Goal: Transaction & Acquisition: Purchase product/service

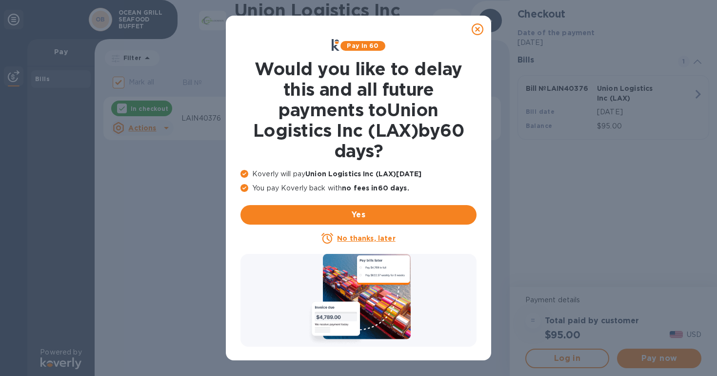
click at [476, 30] on icon at bounding box center [478, 29] width 12 height 12
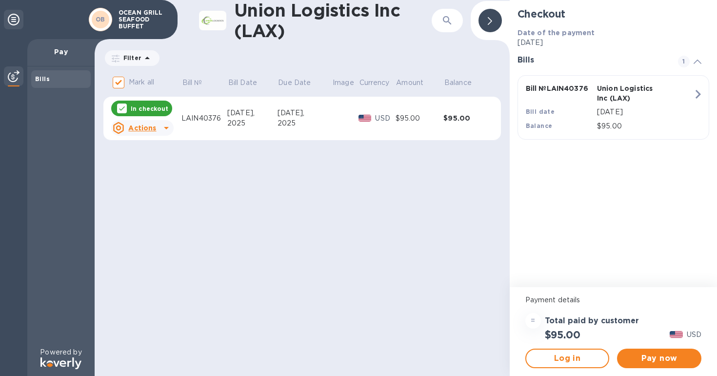
click at [141, 110] on p "In checkout" at bounding box center [150, 108] width 38 height 8
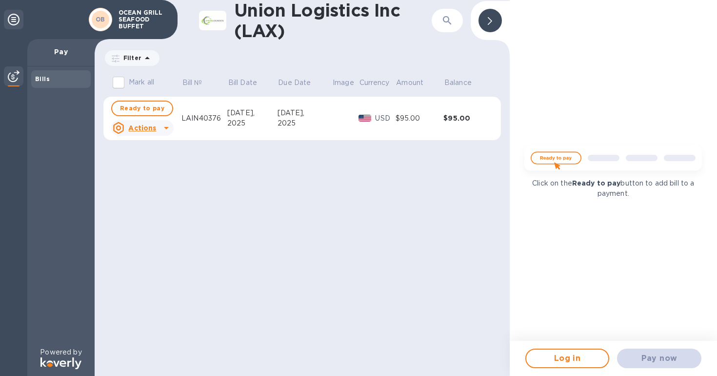
click at [121, 87] on input "Mark all" at bounding box center [118, 82] width 20 height 20
checkbox input "true"
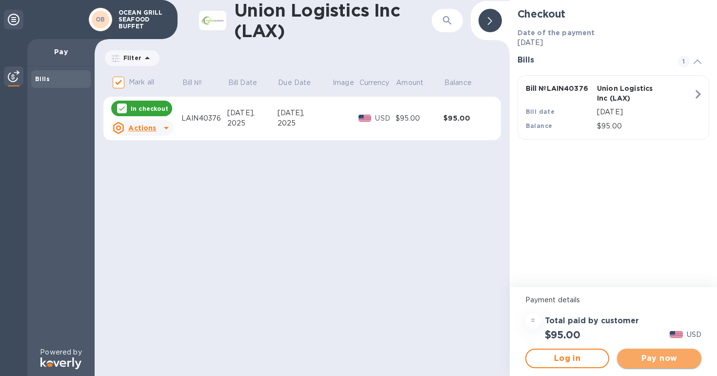
click at [656, 362] on span "Pay now" at bounding box center [659, 358] width 69 height 12
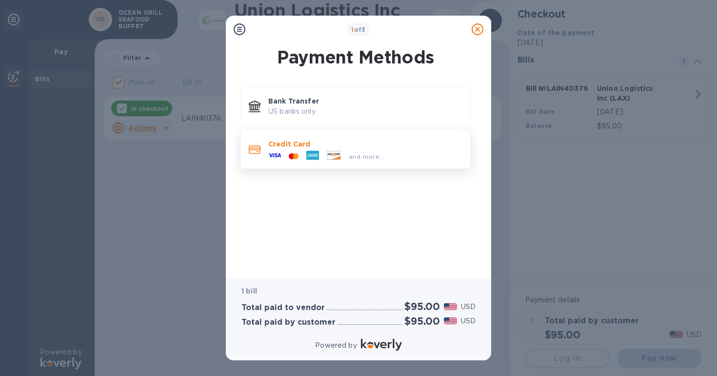
click at [324, 143] on p "Credit Card" at bounding box center [365, 144] width 194 height 10
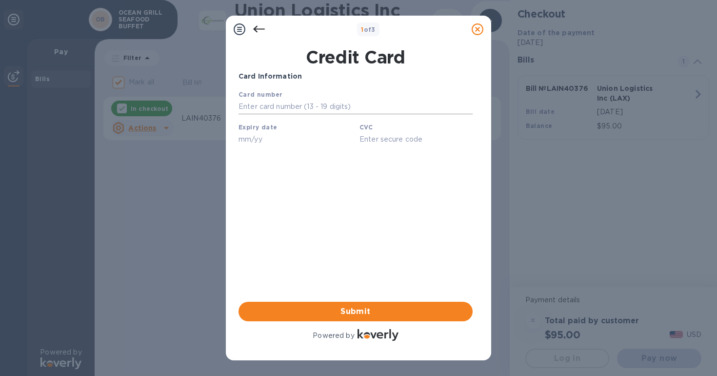
click at [319, 103] on input "text" at bounding box center [355, 106] width 234 height 15
type input "[CREDIT_CARD_NUMBER]"
type input "05/29"
type input "039"
click at [360, 314] on span "Submit" at bounding box center [355, 311] width 219 height 12
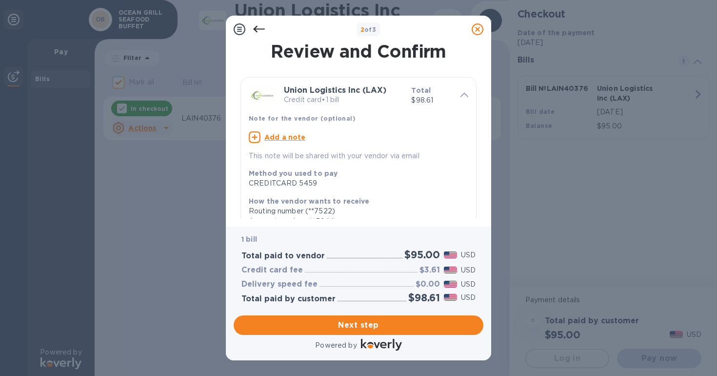
click at [257, 28] on icon at bounding box center [259, 29] width 12 height 12
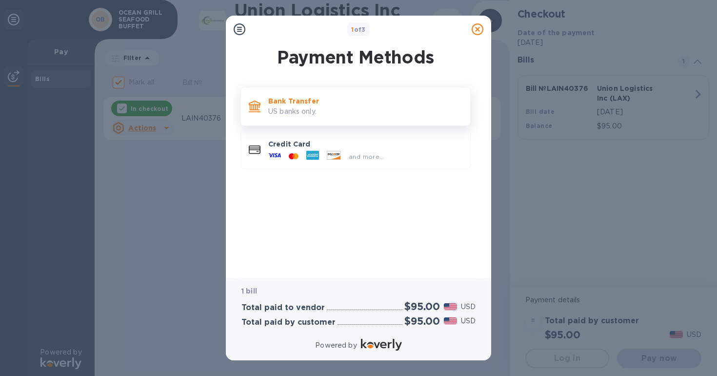
click at [312, 108] on p "US banks only." at bounding box center [365, 111] width 194 height 10
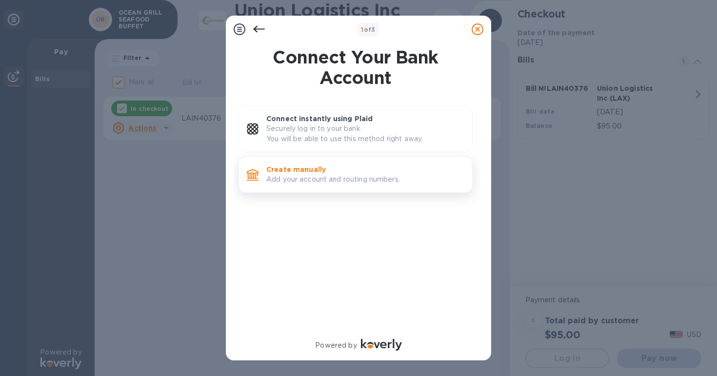
click at [329, 179] on p "Add your account and routing numbers." at bounding box center [365, 179] width 198 height 10
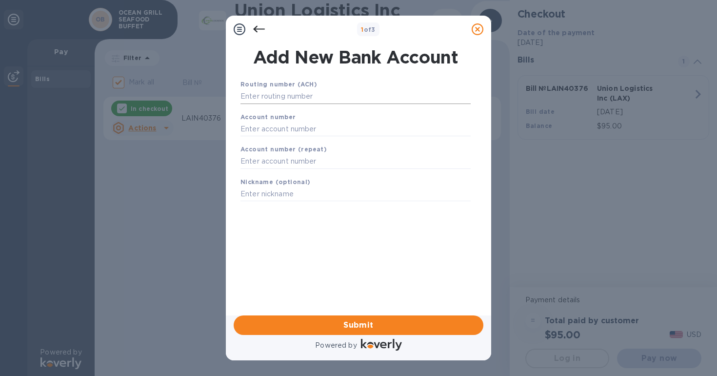
click at [373, 99] on input "text" at bounding box center [355, 96] width 230 height 15
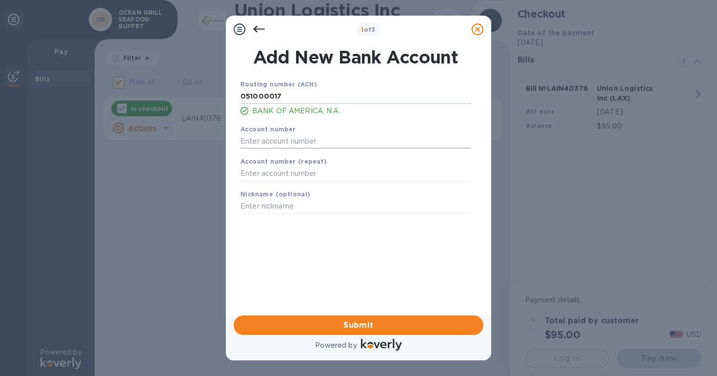
type input "051000017"
click at [291, 144] on input "text" at bounding box center [355, 141] width 230 height 15
paste input "435059423012"
type input "435059423012"
click at [331, 172] on input "text" at bounding box center [355, 173] width 230 height 15
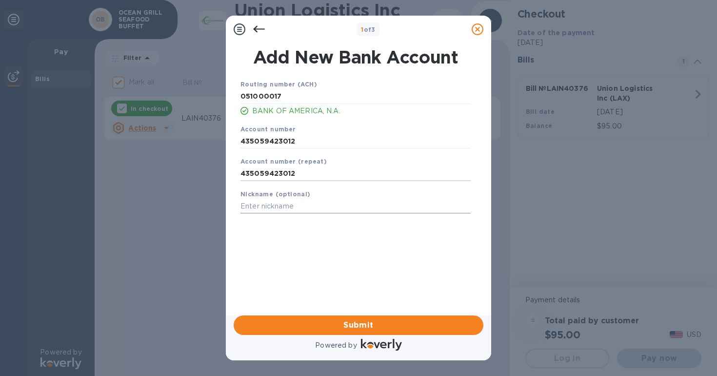
type input "435059423012"
click at [320, 207] on input "text" at bounding box center [355, 206] width 230 height 15
type input "Oceana 757"
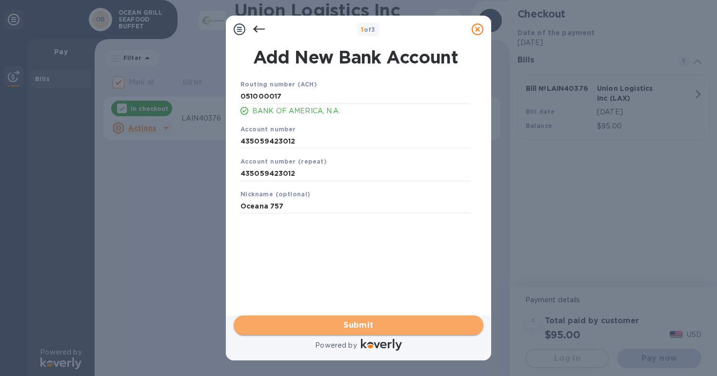
click at [304, 325] on span "Submit" at bounding box center [358, 325] width 234 height 12
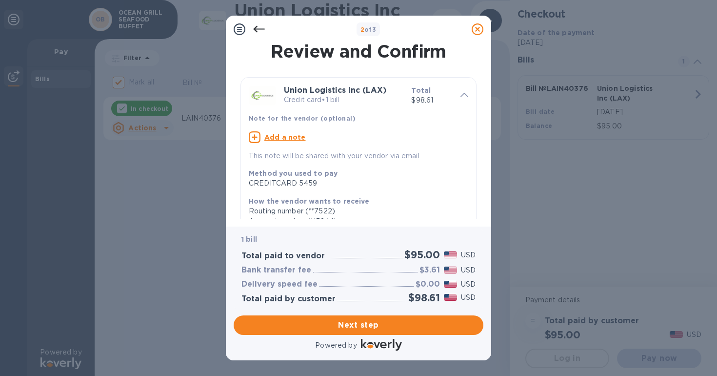
click at [255, 30] on icon at bounding box center [259, 29] width 12 height 7
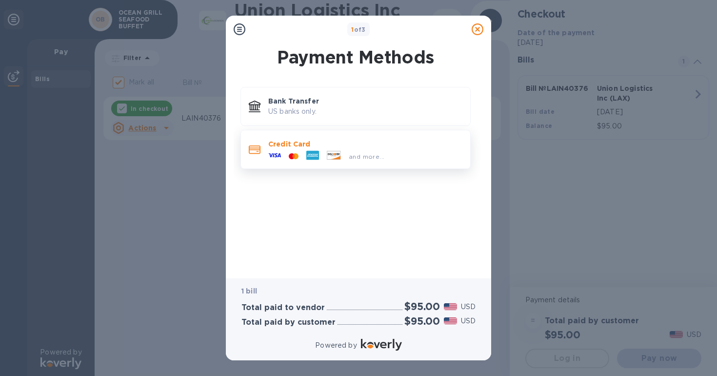
click at [291, 138] on div "Credit Card and more..." at bounding box center [365, 149] width 202 height 28
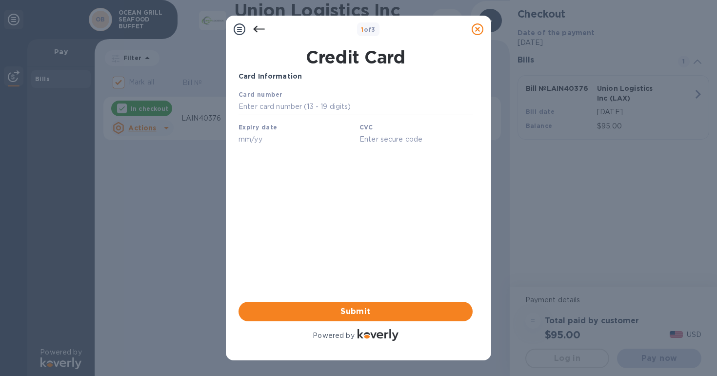
click at [468, 105] on input "text" at bounding box center [355, 106] width 234 height 15
type input "[CREDIT_CARD_NUMBER]"
click at [282, 141] on input "text" at bounding box center [294, 139] width 113 height 15
click at [351, 139] on input "text" at bounding box center [294, 139] width 113 height 15
click at [343, 137] on input "text" at bounding box center [294, 139] width 113 height 15
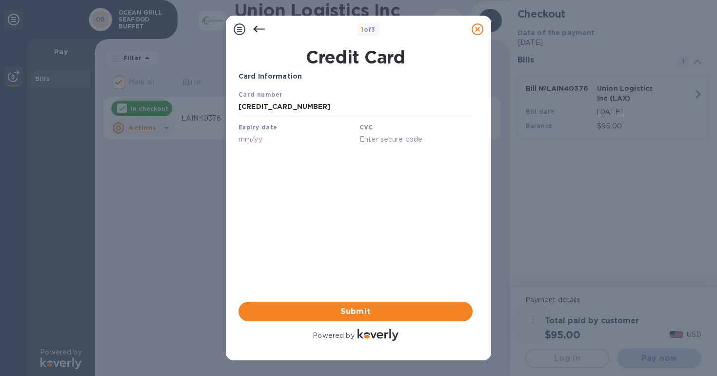
type input "05/29"
click at [400, 138] on input "text" at bounding box center [415, 139] width 113 height 15
click at [465, 138] on input "text" at bounding box center [415, 139] width 113 height 15
type input "039"
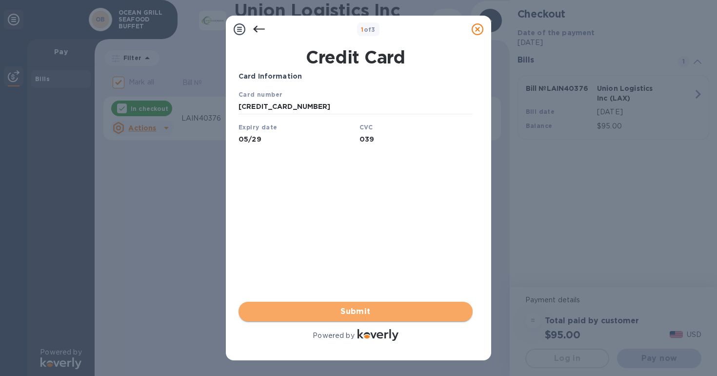
click at [375, 316] on span "Submit" at bounding box center [355, 311] width 219 height 12
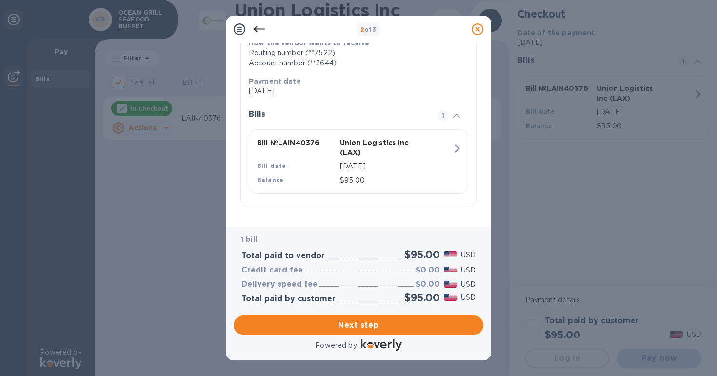
scroll to position [167, 0]
click at [323, 323] on span "Next step" at bounding box center [358, 325] width 234 height 12
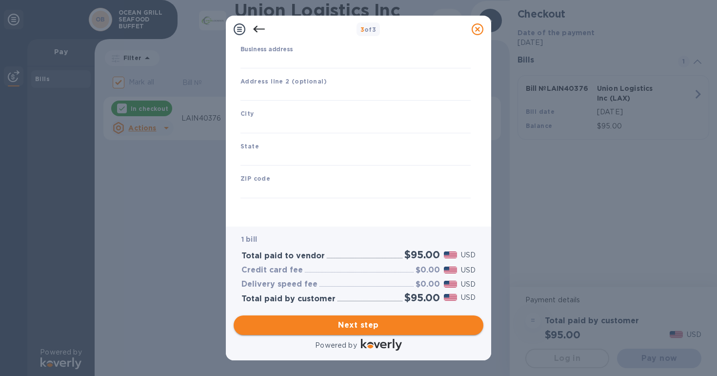
type input "[GEOGRAPHIC_DATA]"
type input "[STREET_ADDRESS]"
type input "[US_STATE][GEOGRAPHIC_DATA]"
type input "VA"
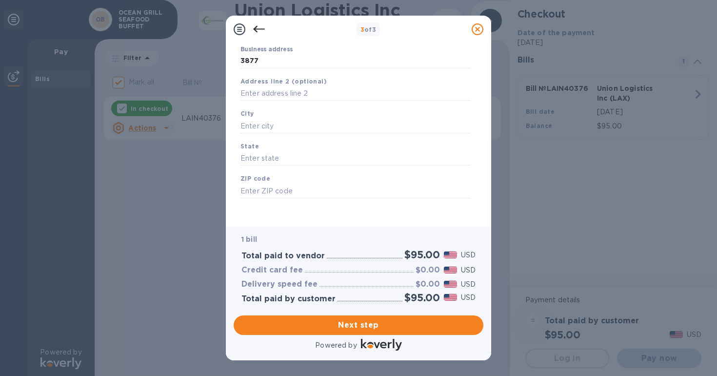
type input "23452"
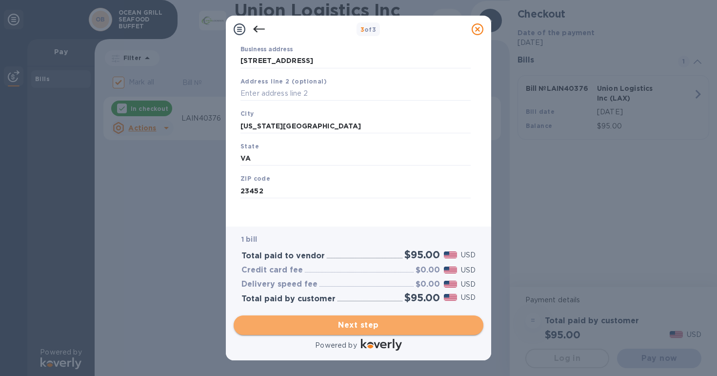
click at [328, 330] on span "Next step" at bounding box center [358, 325] width 234 height 12
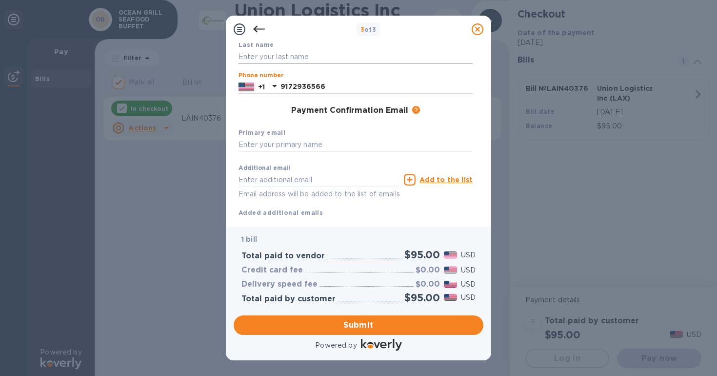
type input "9172936566"
type input "Song"
type input "[EMAIL_ADDRESS][DOMAIN_NAME]"
click at [386, 324] on span "Submit" at bounding box center [358, 325] width 234 height 12
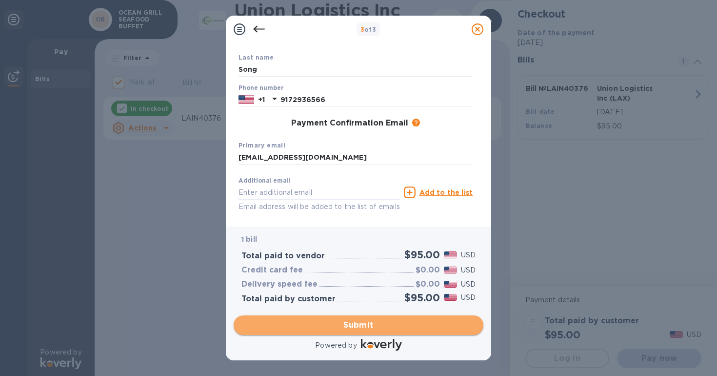
click at [378, 322] on span "Submit" at bounding box center [358, 325] width 234 height 12
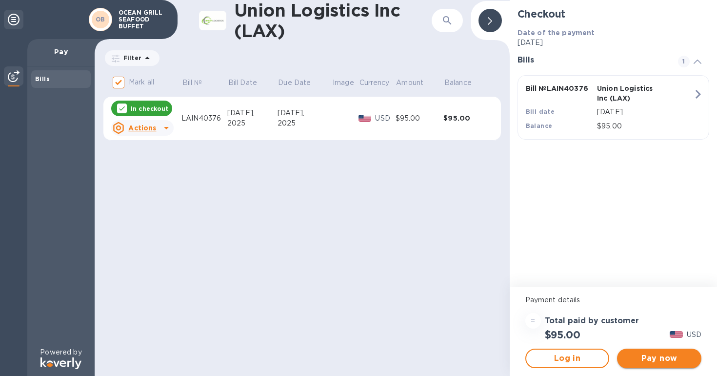
click at [641, 359] on span "Pay now" at bounding box center [659, 358] width 69 height 12
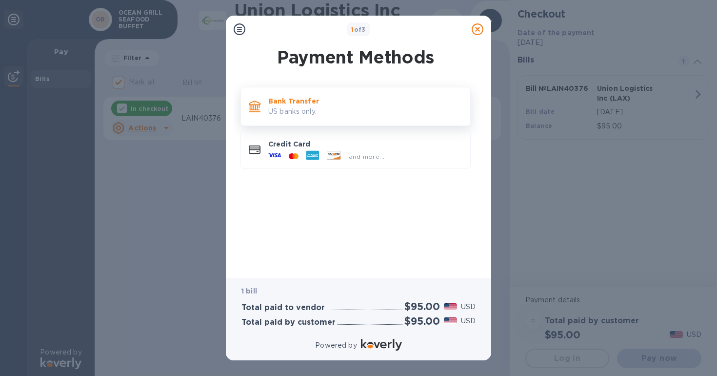
click at [391, 106] on p "US banks only." at bounding box center [365, 111] width 194 height 10
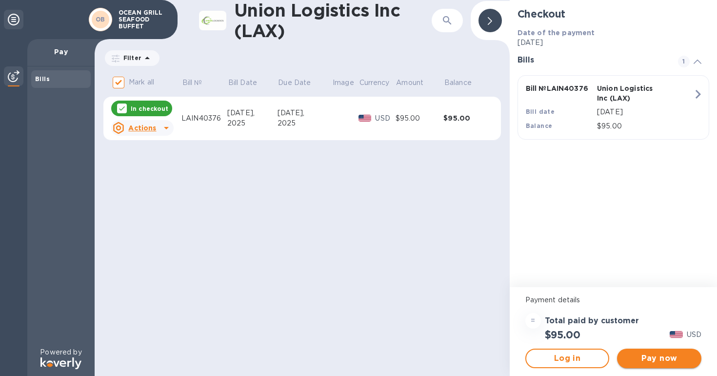
click at [638, 363] on span "Pay now" at bounding box center [659, 358] width 69 height 12
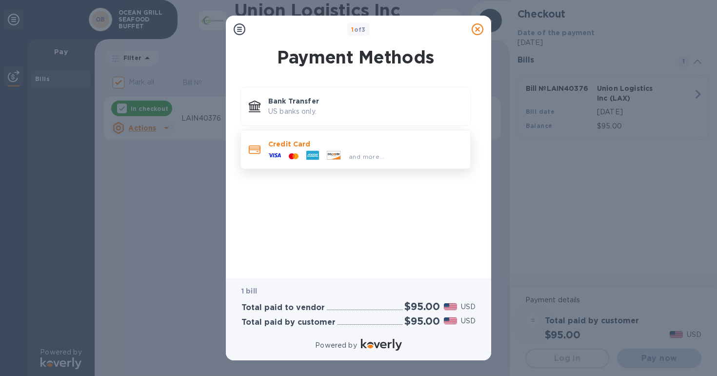
click at [360, 142] on p "Credit Card" at bounding box center [365, 144] width 194 height 10
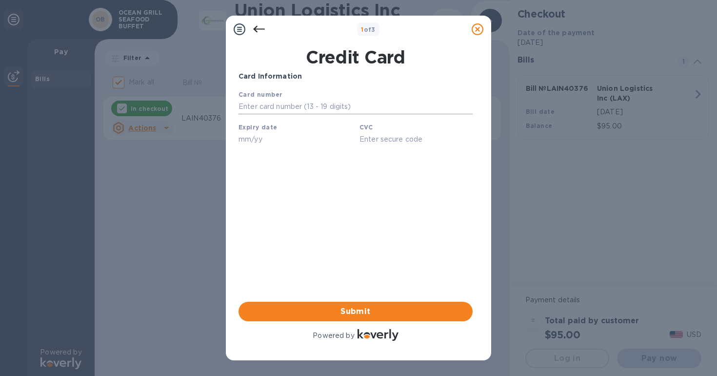
click at [466, 107] on input "text" at bounding box center [355, 106] width 234 height 15
type input "[CREDIT_CARD_NUMBER]"
click at [261, 140] on input "text" at bounding box center [294, 139] width 113 height 15
click at [345, 140] on input "text" at bounding box center [294, 139] width 113 height 15
type input "05/29"
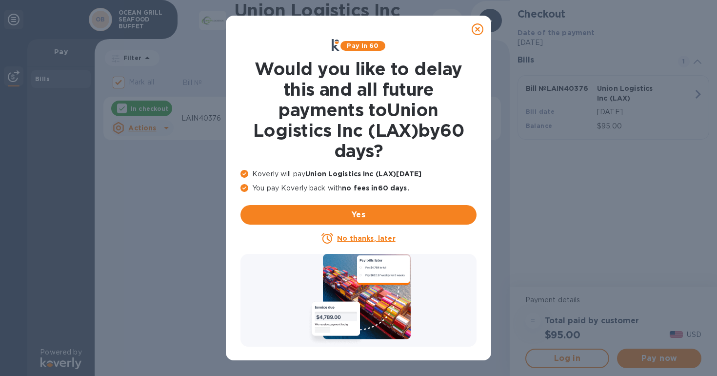
click at [478, 28] on icon at bounding box center [478, 29] width 12 height 12
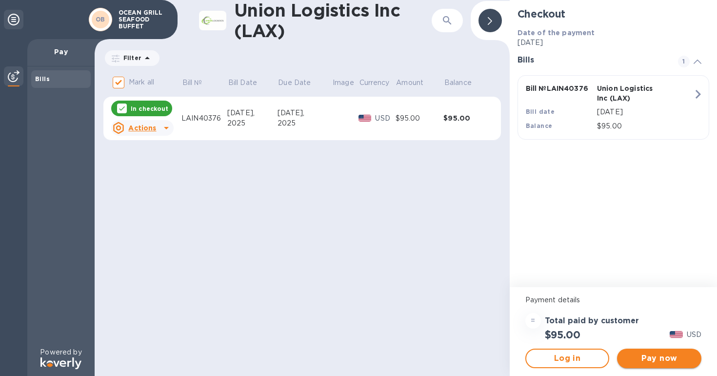
click at [647, 354] on span "Pay now" at bounding box center [659, 358] width 69 height 12
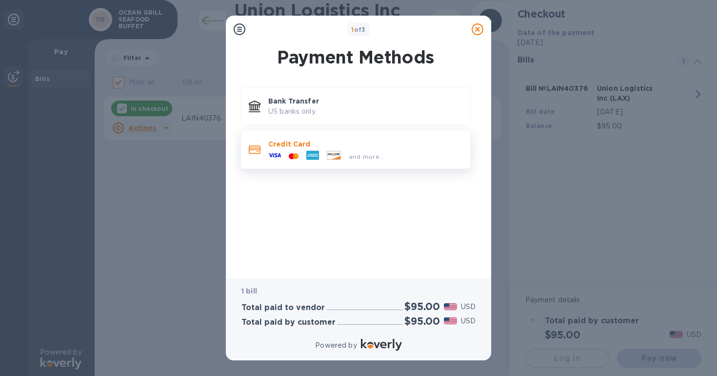
click at [380, 142] on p "Credit Card" at bounding box center [365, 144] width 194 height 10
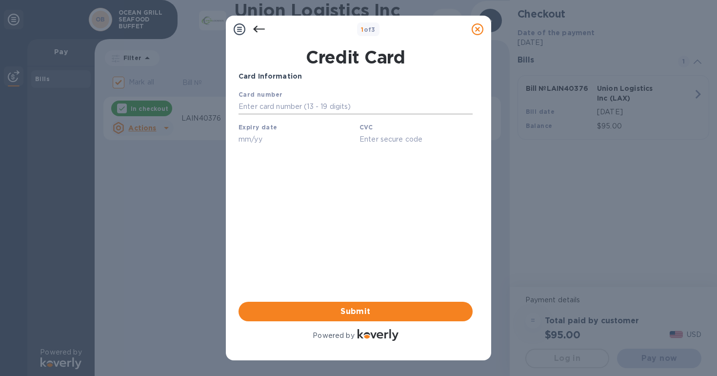
click at [293, 104] on input "text" at bounding box center [355, 106] width 234 height 15
type input "[CREDIT_CARD_NUMBER]"
type input "05/29"
type input "039"
click at [357, 312] on span "Submit" at bounding box center [355, 311] width 219 height 12
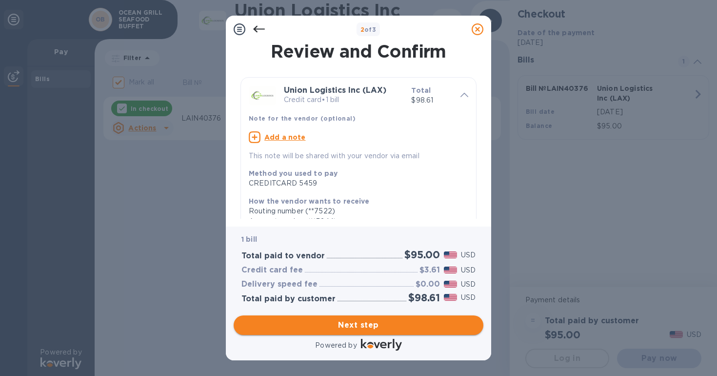
click at [349, 328] on span "Next step" at bounding box center [358, 325] width 234 height 12
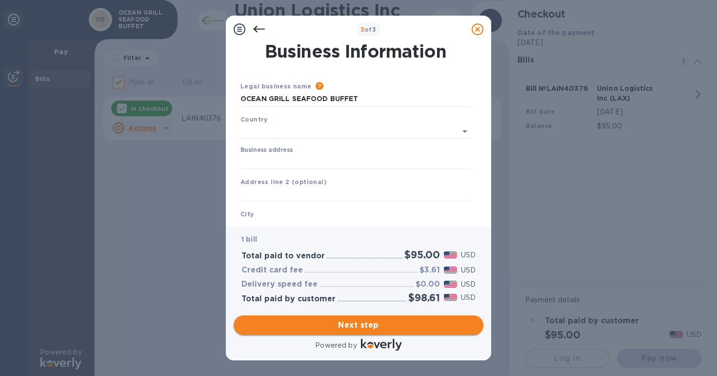
type input "[GEOGRAPHIC_DATA]"
type input "[STREET_ADDRESS]"
type input "[US_STATE][GEOGRAPHIC_DATA]"
type input "VA"
type input "23452"
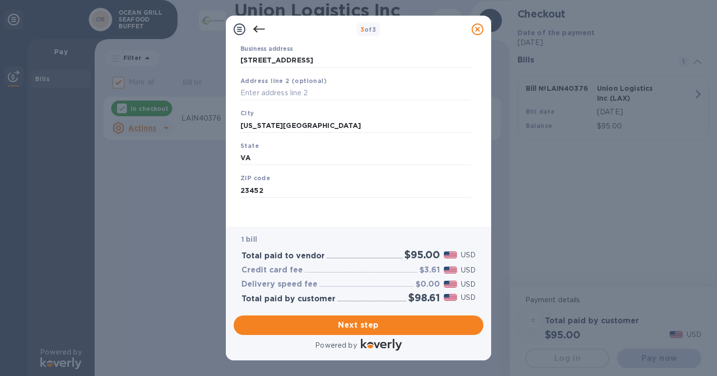
scroll to position [99, 0]
click at [327, 322] on span "Next step" at bounding box center [358, 325] width 234 height 12
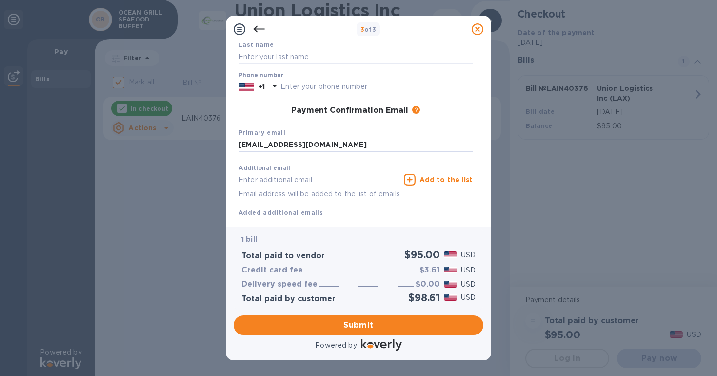
type input "[EMAIL_ADDRESS][DOMAIN_NAME]"
type input "9172936566"
type input "[PERSON_NAME]"
click at [306, 326] on span "Submit" at bounding box center [358, 325] width 234 height 12
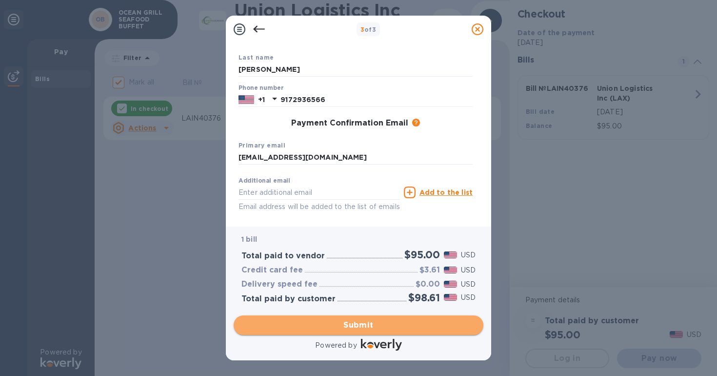
click at [306, 326] on span "Submit" at bounding box center [358, 325] width 234 height 12
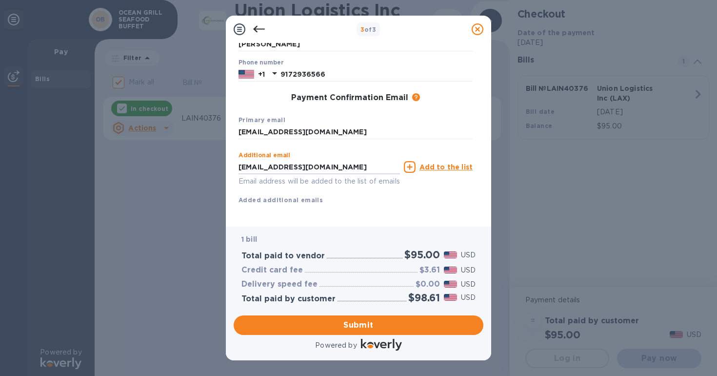
scroll to position [123, 0]
type input "[EMAIL_ADDRESS][DOMAIN_NAME]"
click at [349, 328] on span "Submit" at bounding box center [358, 325] width 234 height 12
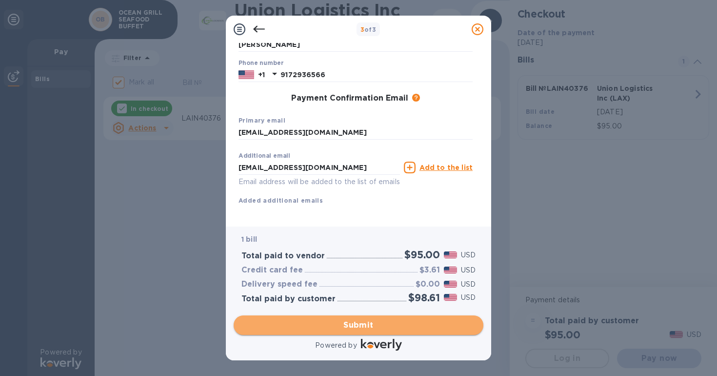
click at [355, 326] on span "Submit" at bounding box center [358, 325] width 234 height 12
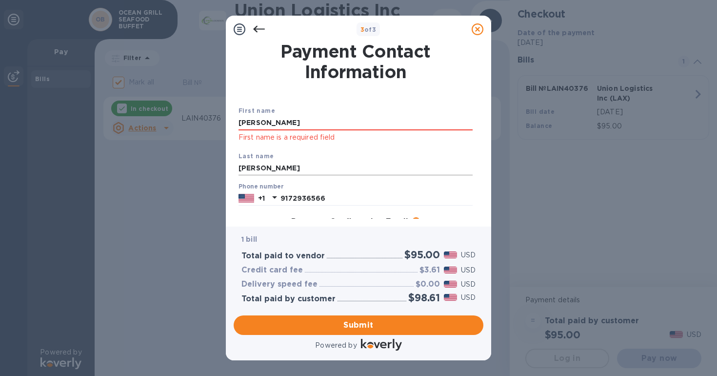
type input "[PERSON_NAME]"
drag, startPoint x: 265, startPoint y: 172, endPoint x: 239, endPoint y: 168, distance: 26.1
click at [239, 168] on input "[PERSON_NAME]" at bounding box center [355, 168] width 234 height 15
type input "Song"
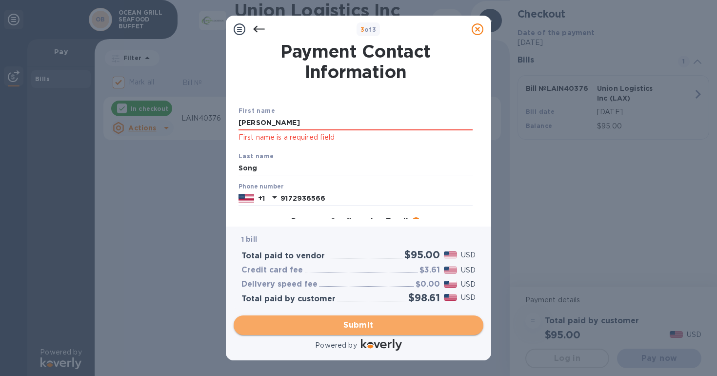
click at [319, 321] on span "Submit" at bounding box center [358, 325] width 234 height 12
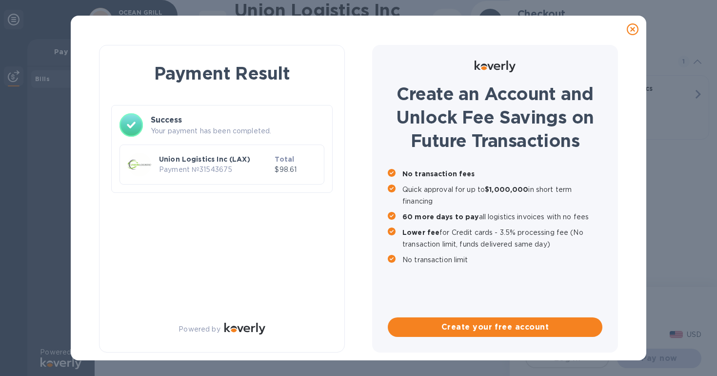
checkbox input "false"
